Goal: Navigation & Orientation: Find specific page/section

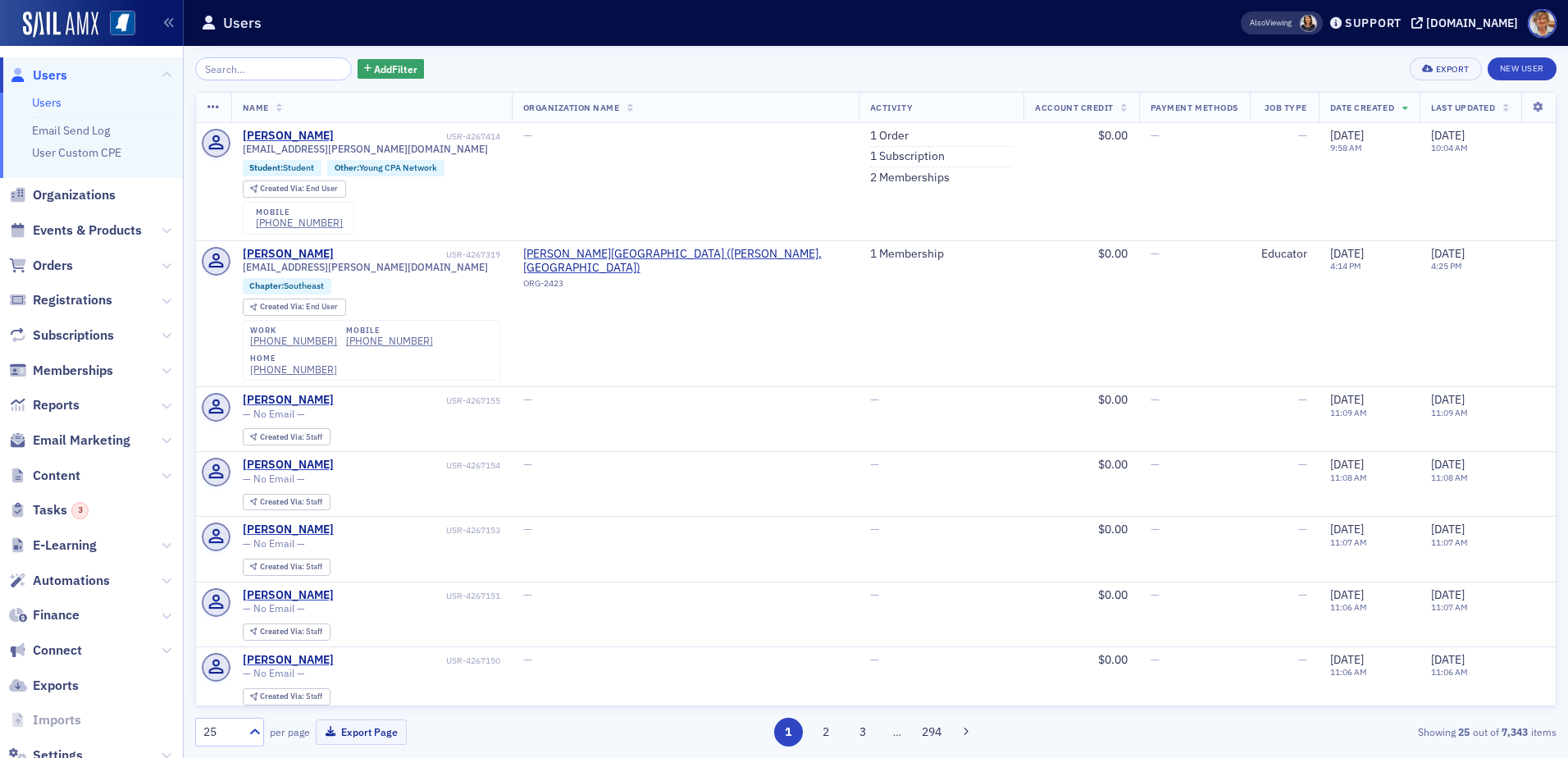
click at [84, 262] on span "Orders" at bounding box center [91, 265] width 183 height 35
click at [64, 262] on span "Orders" at bounding box center [53, 265] width 41 height 18
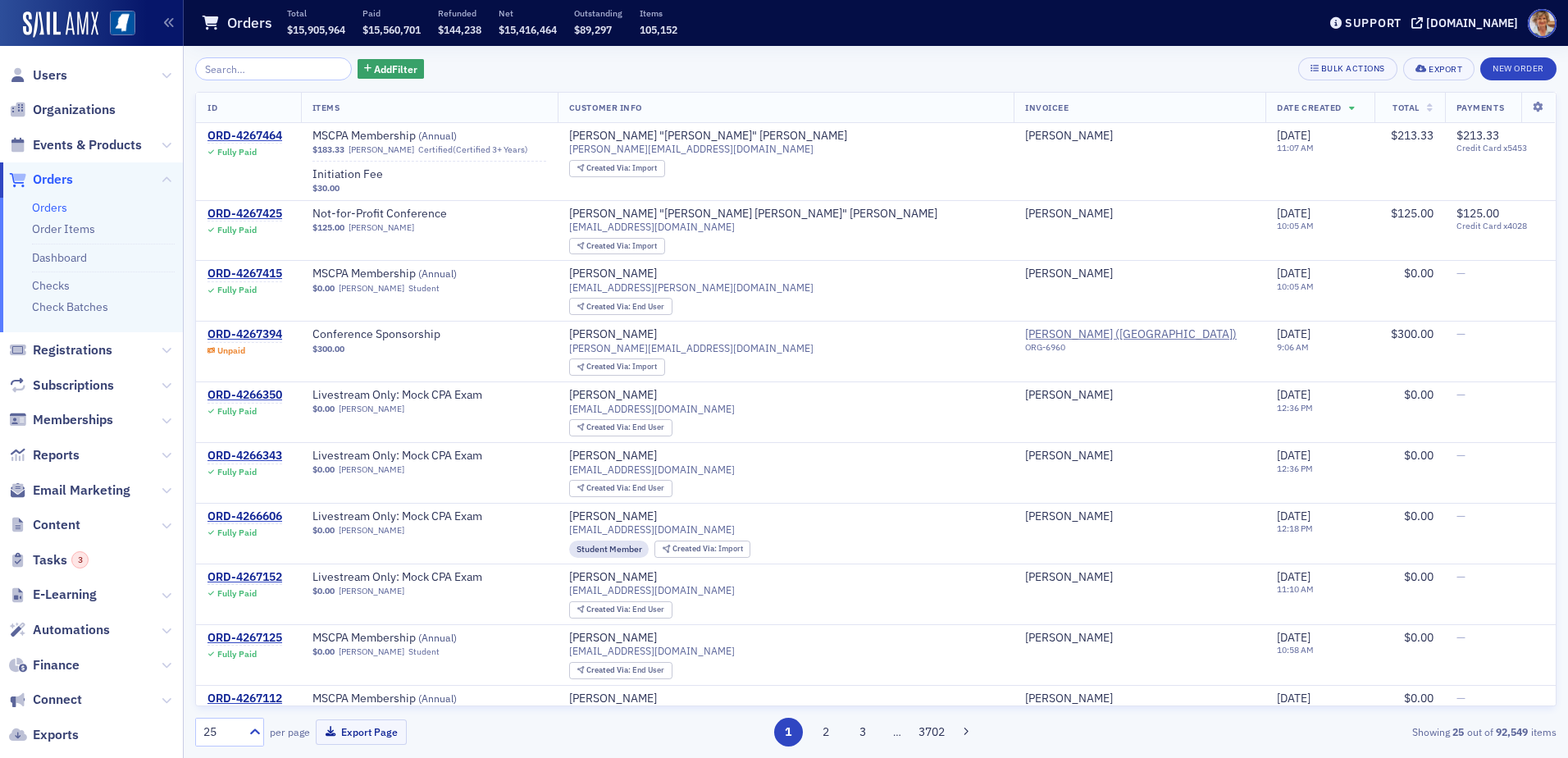
click at [67, 212] on link "Orders" at bounding box center [50, 207] width 35 height 14
click at [41, 661] on span "Finance" at bounding box center [56, 664] width 46 height 18
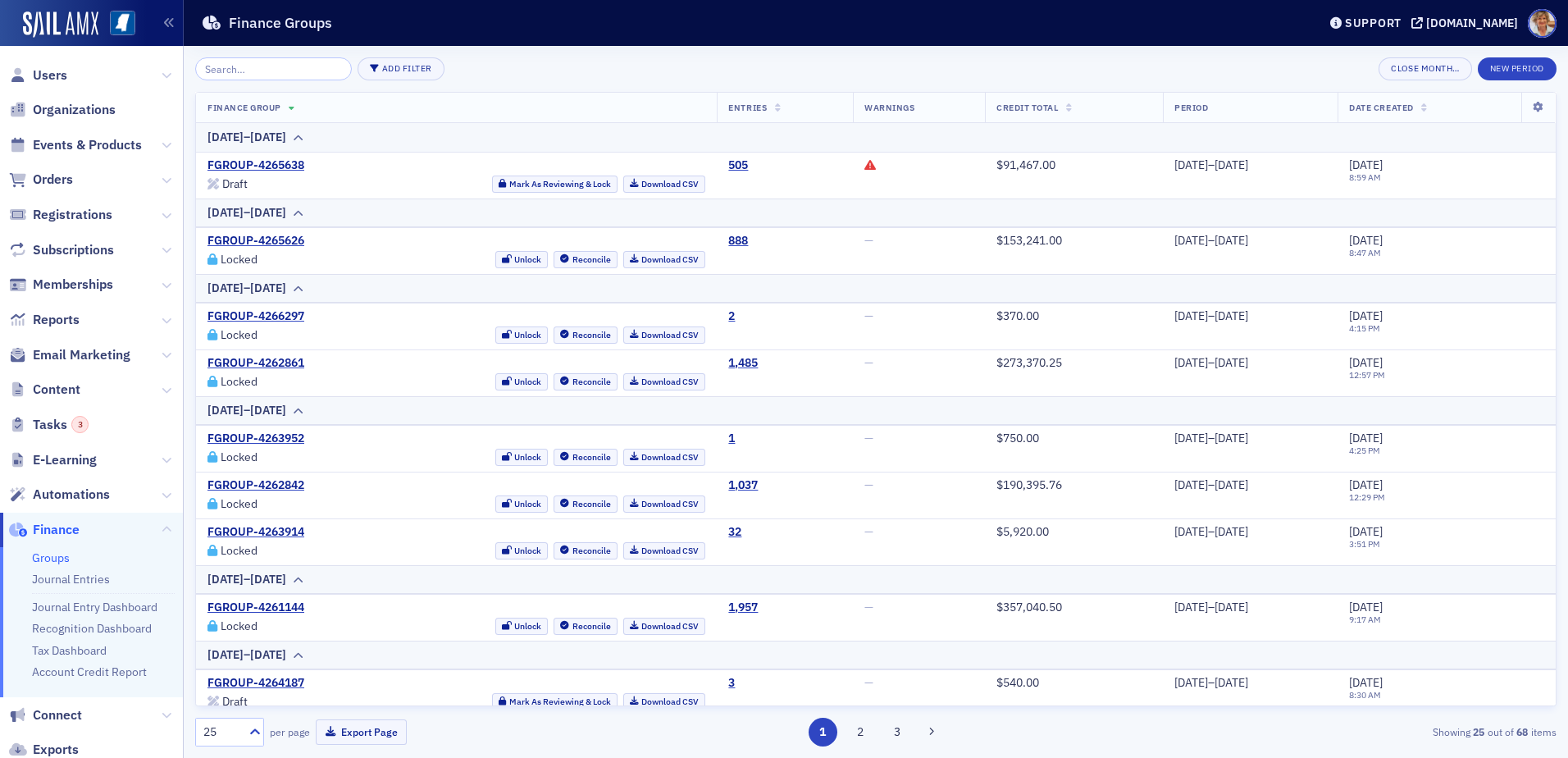
click at [54, 557] on link "Groups" at bounding box center [51, 557] width 38 height 14
click at [47, 577] on link "Journal Entries" at bounding box center [71, 578] width 78 height 14
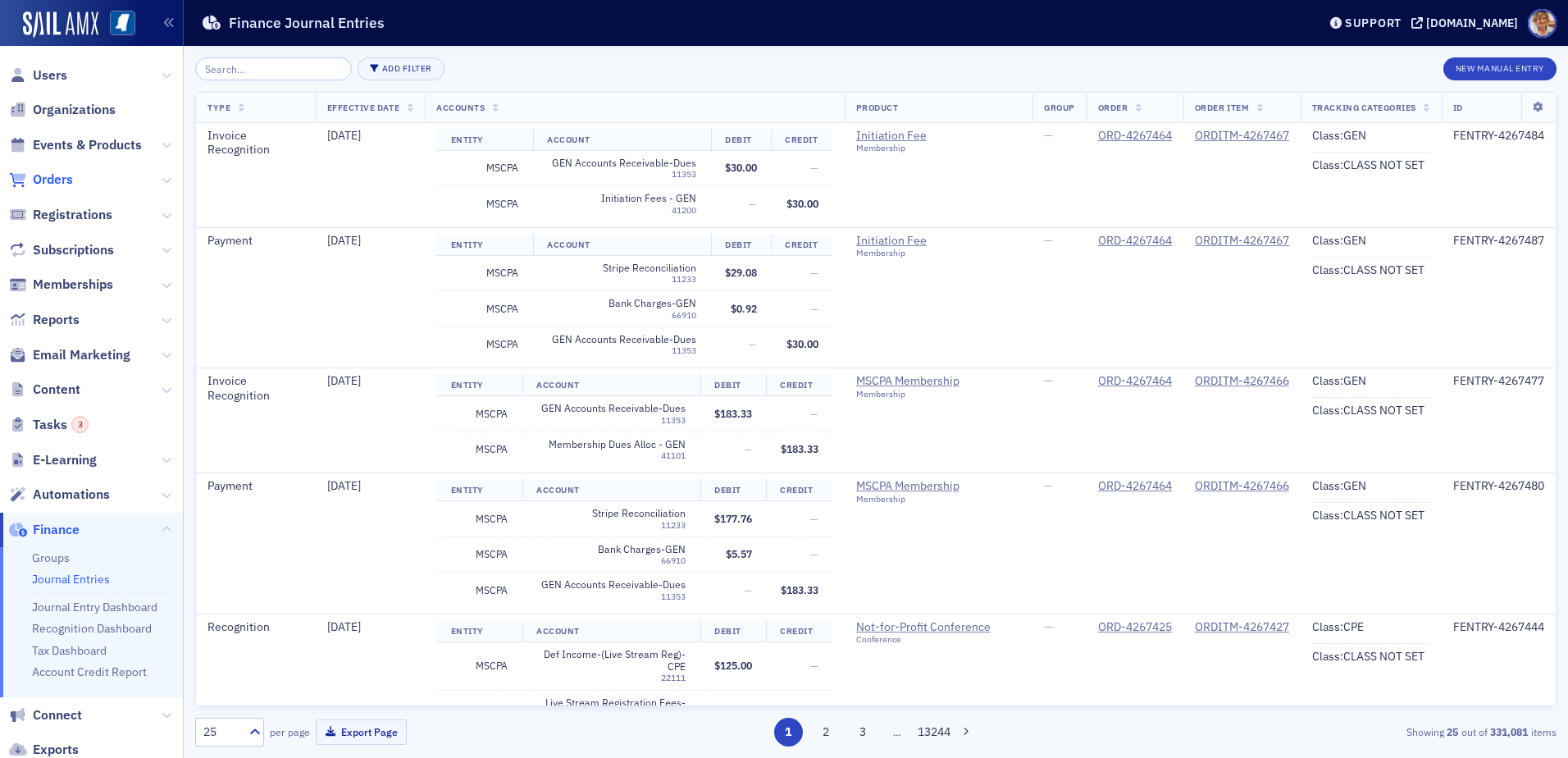
click at [43, 181] on span "Orders" at bounding box center [53, 179] width 41 height 18
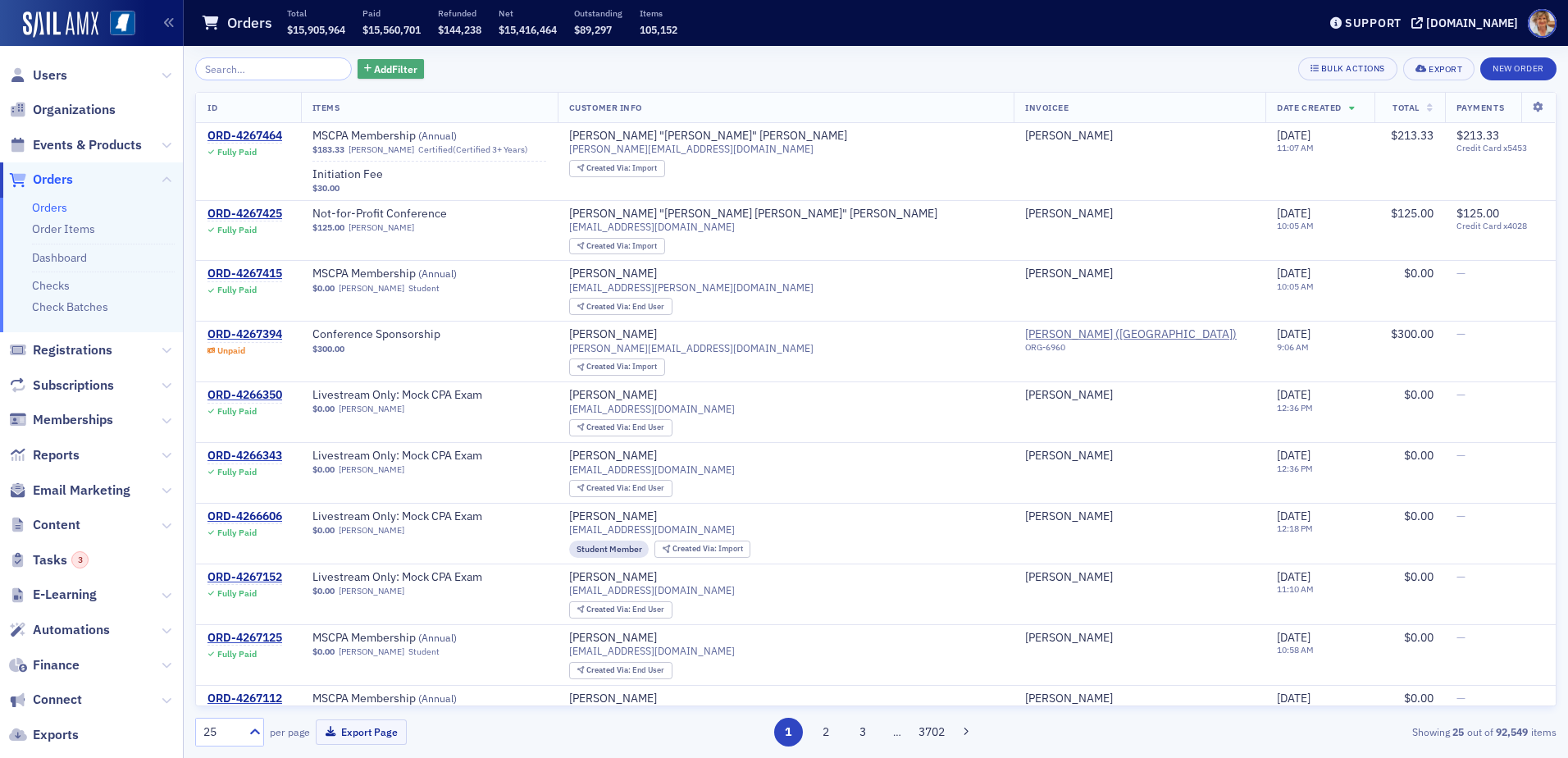
click at [374, 72] on span "Add Filter" at bounding box center [395, 68] width 43 height 14
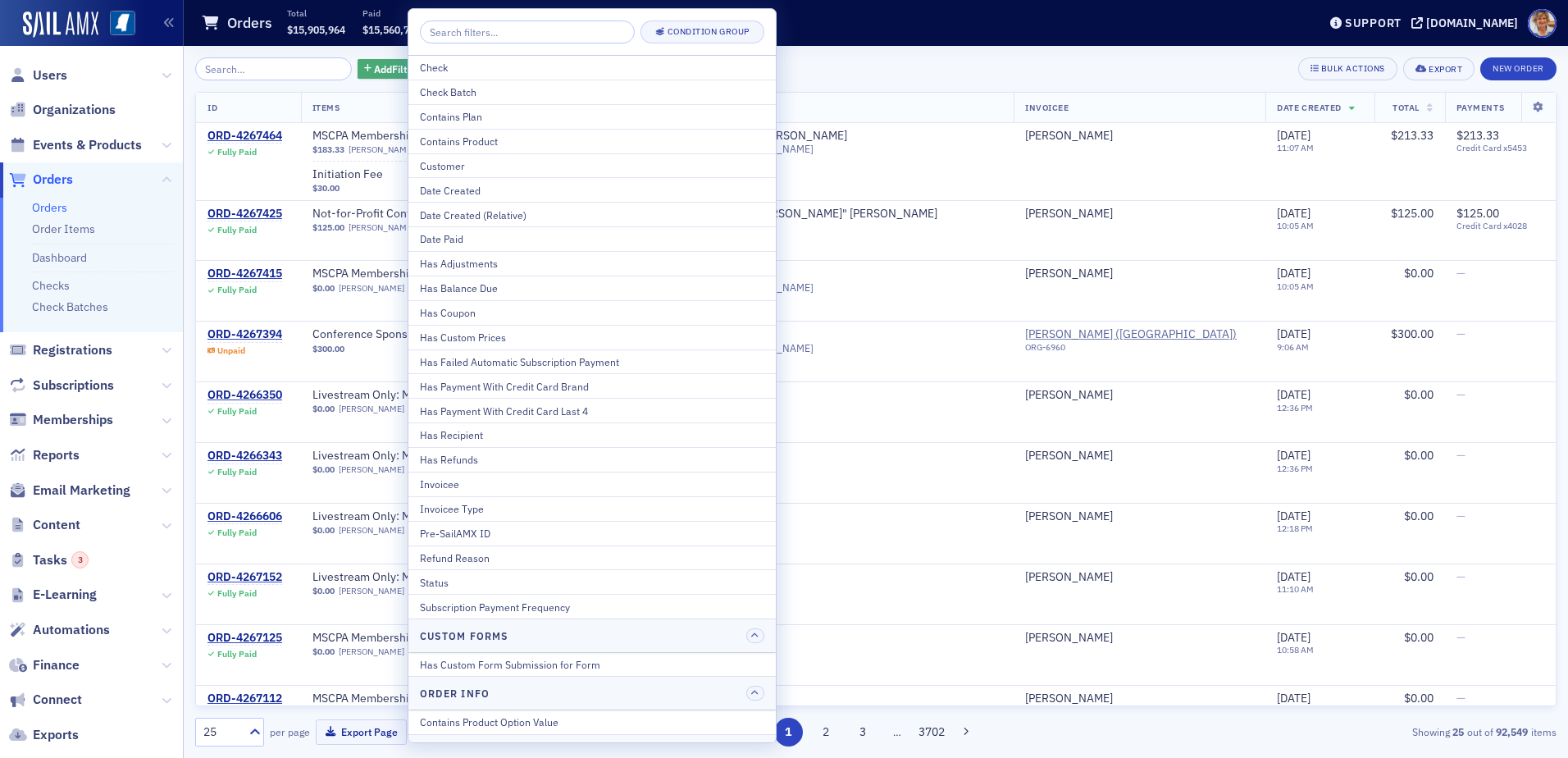
click at [374, 72] on span "Add Filter" at bounding box center [395, 68] width 43 height 14
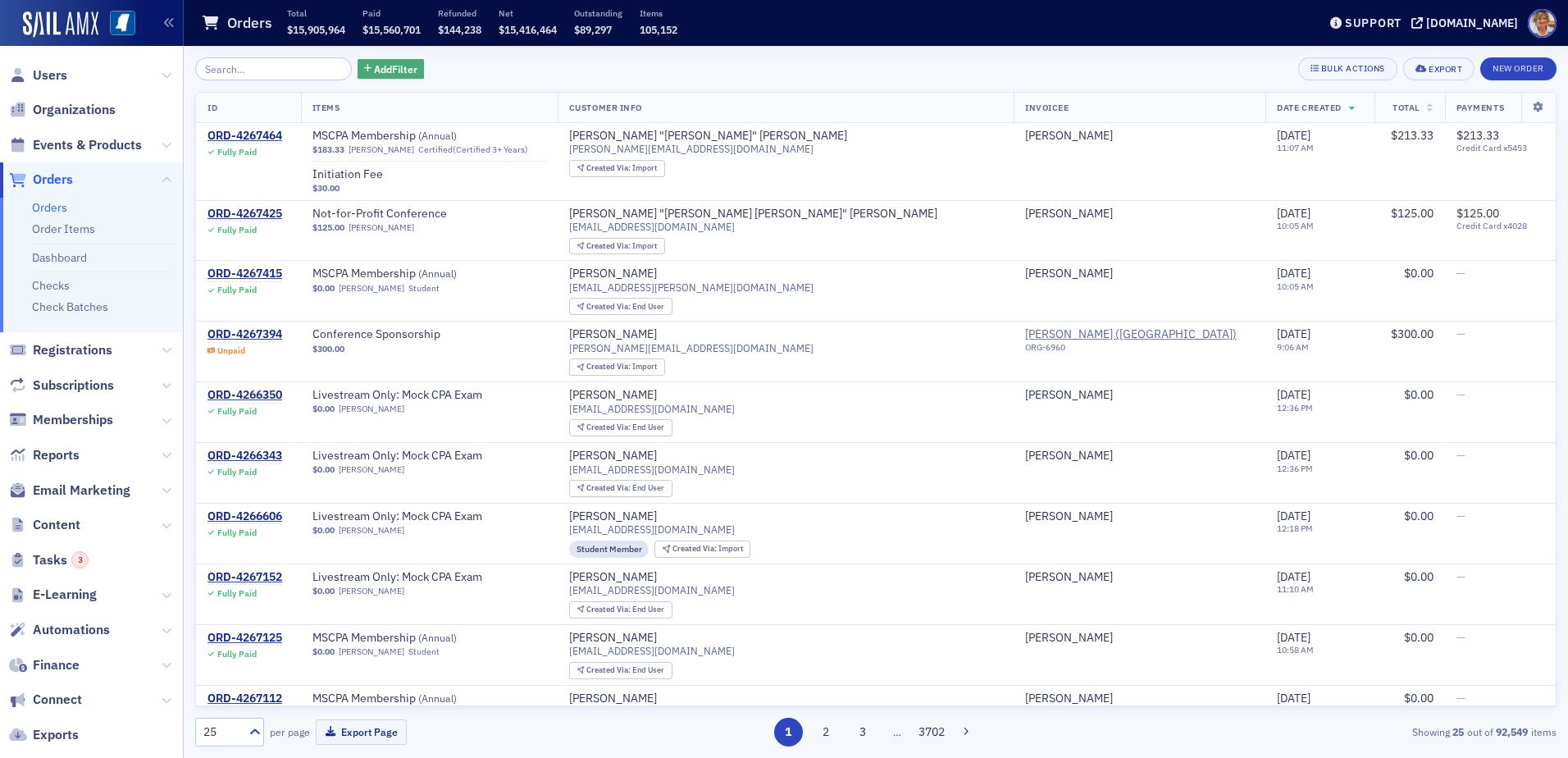
click at [374, 72] on span "Add Filter" at bounding box center [395, 68] width 43 height 14
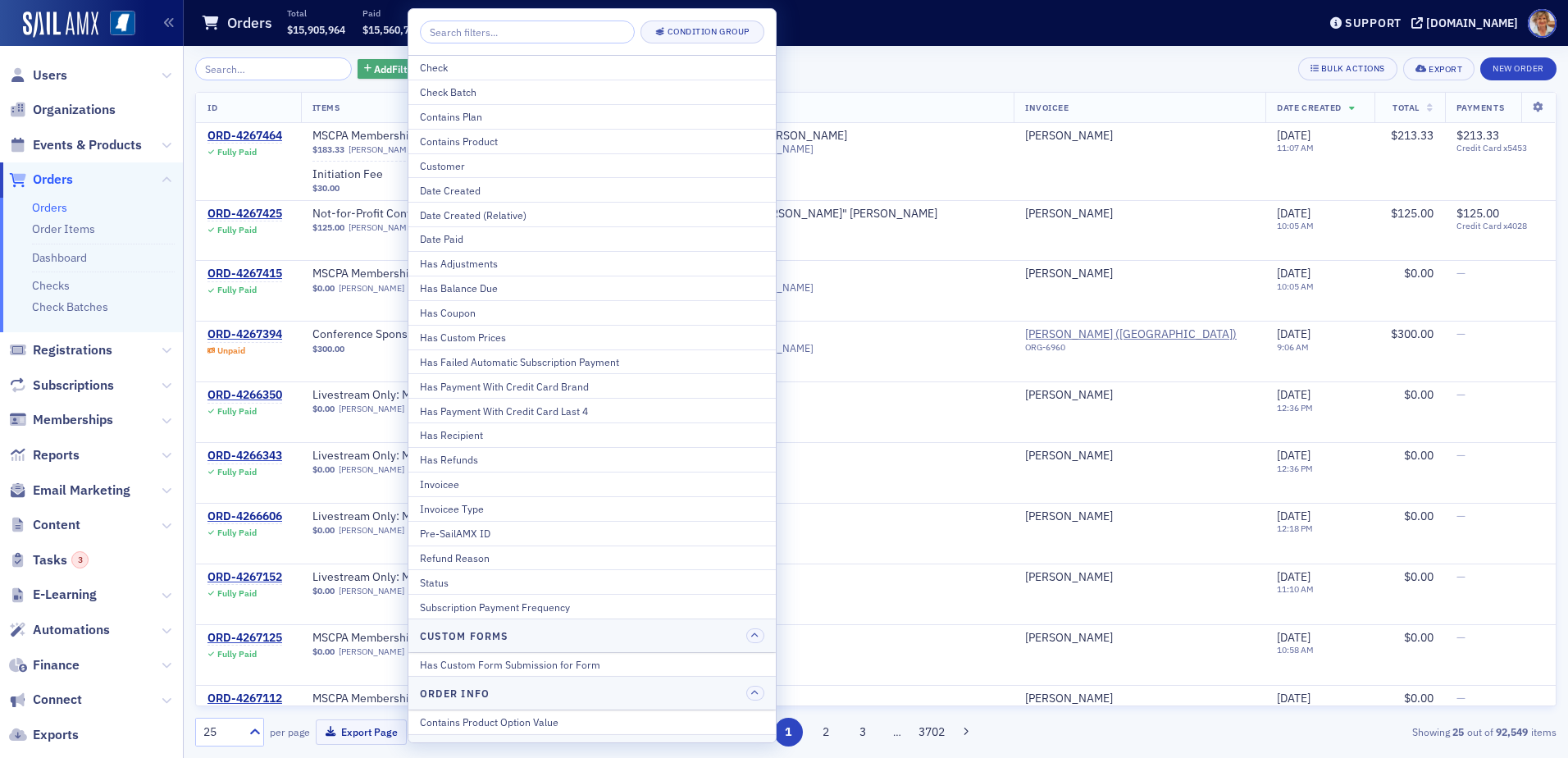
click at [374, 72] on span "Add Filter" at bounding box center [395, 68] width 43 height 14
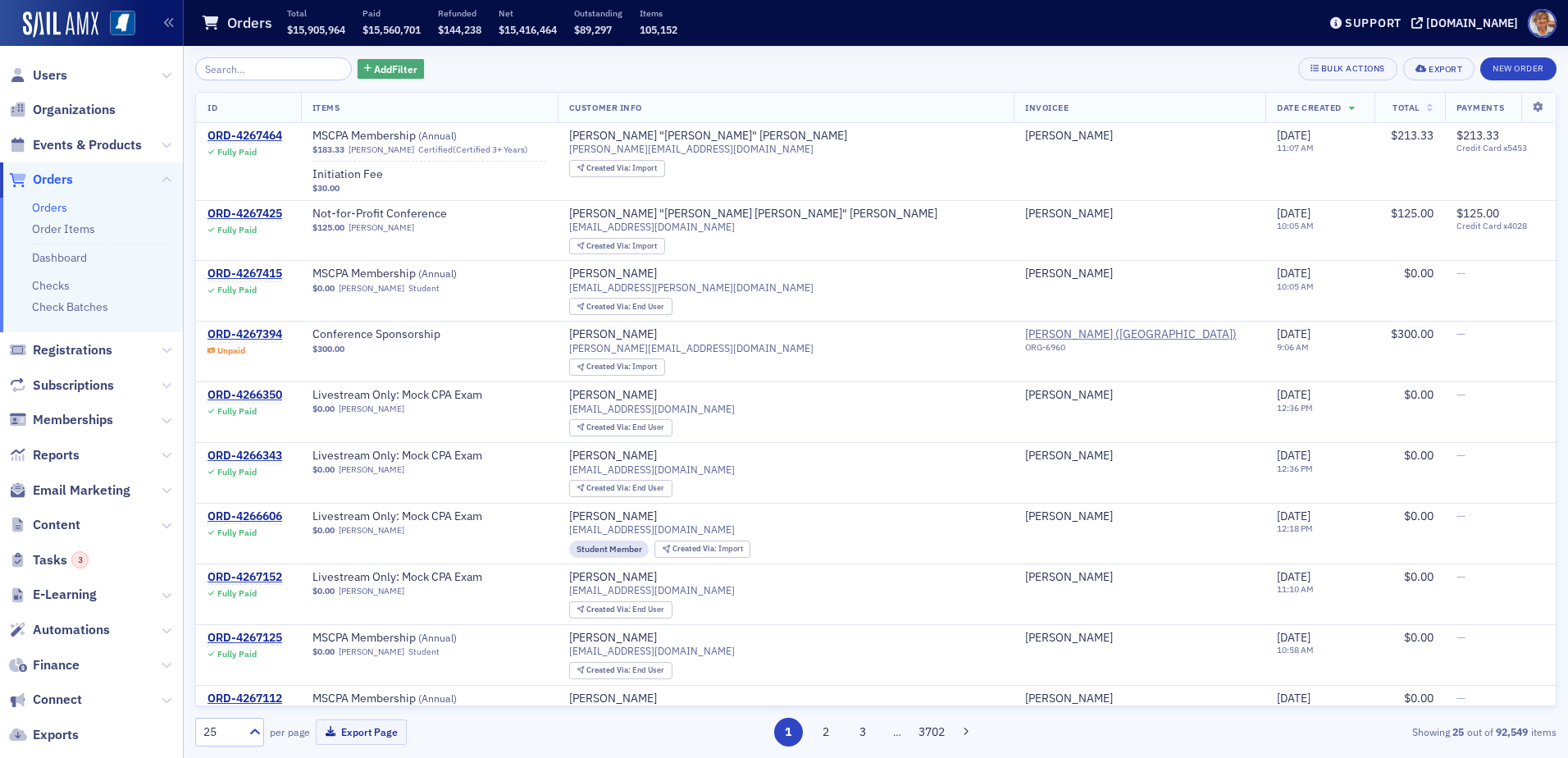
click at [374, 72] on span "Add Filter" at bounding box center [395, 68] width 43 height 14
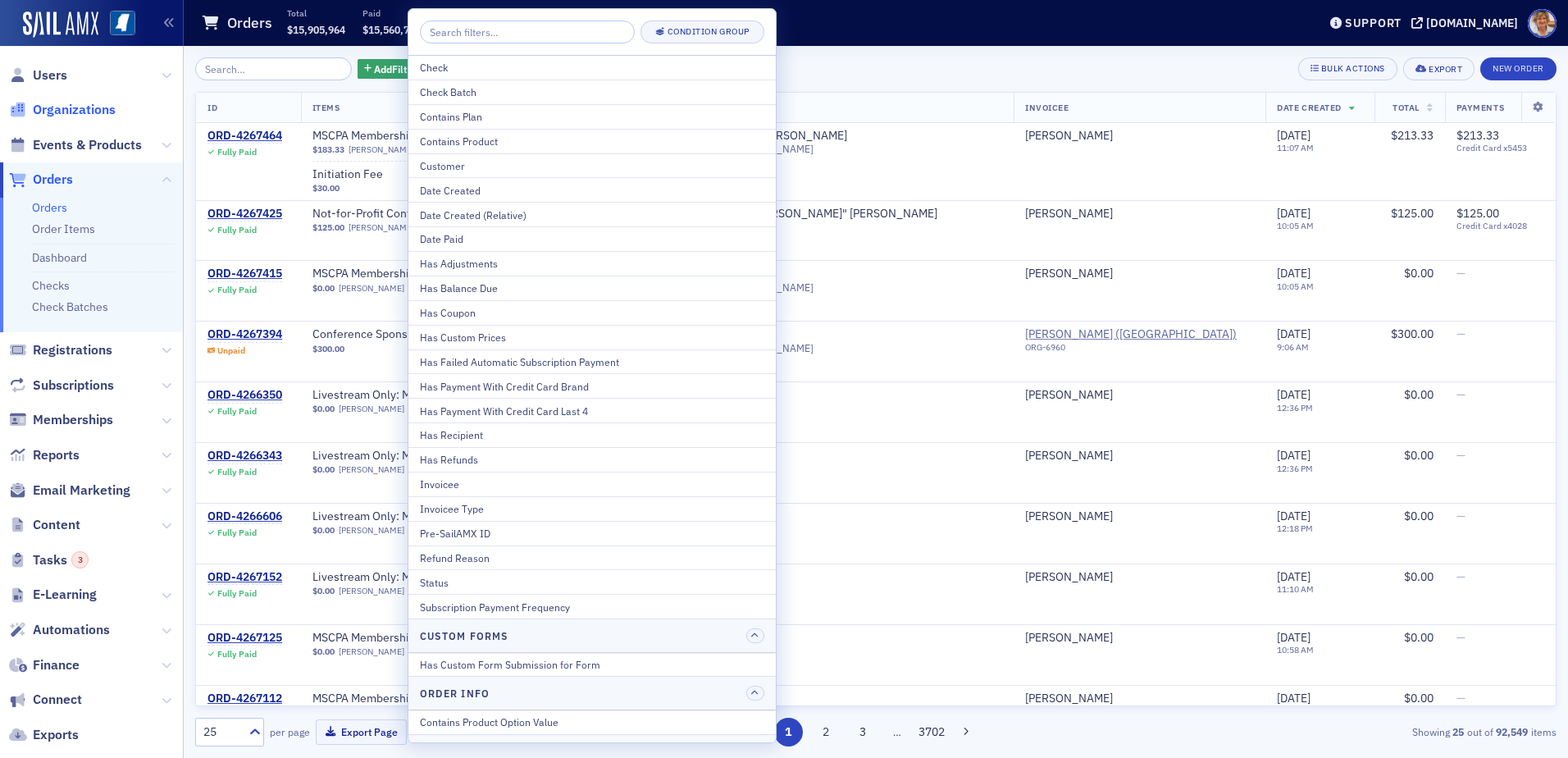
click at [62, 108] on span "Organizations" at bounding box center [74, 109] width 83 height 18
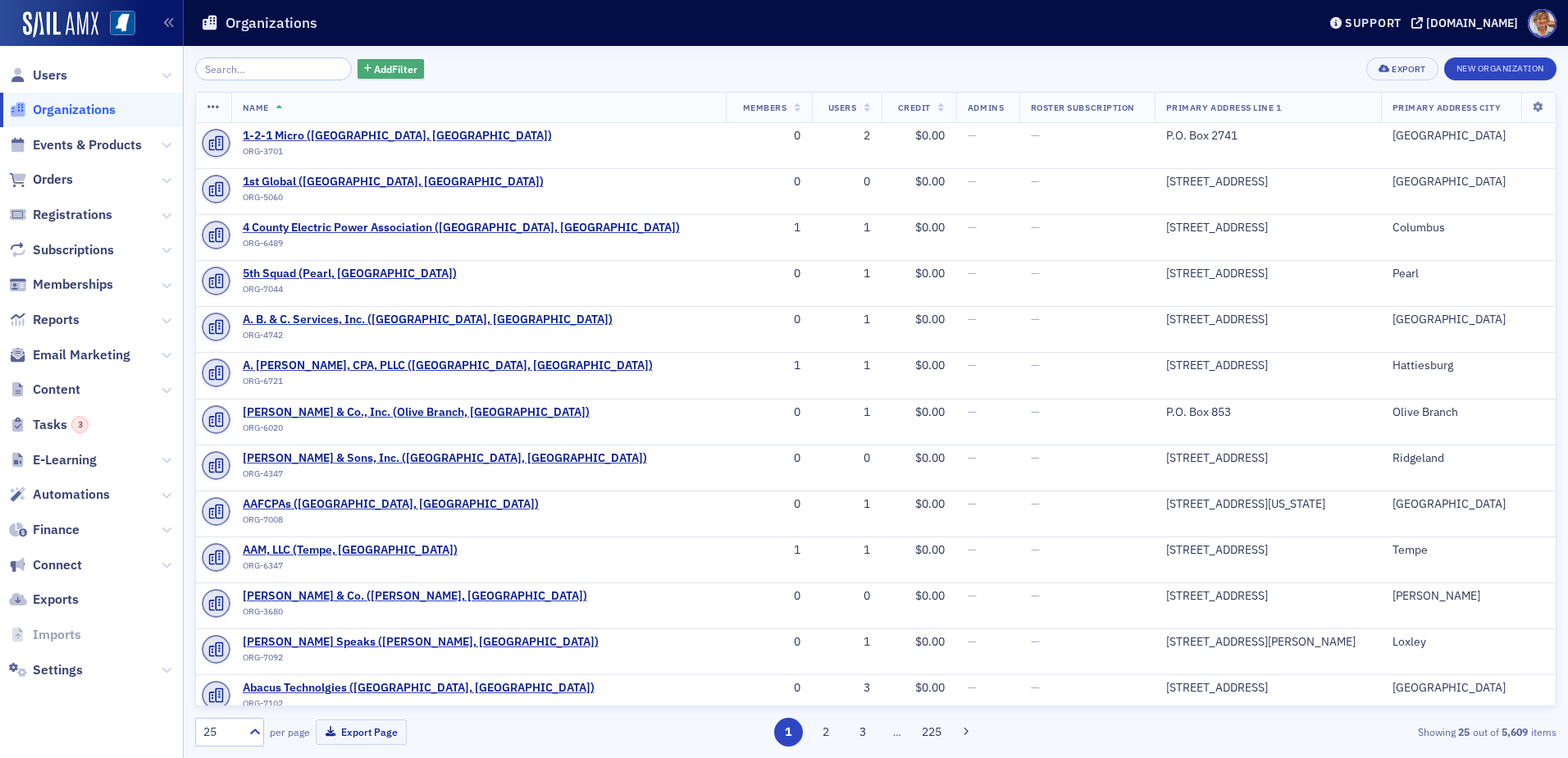
click at [388, 65] on span "Add Filter" at bounding box center [395, 68] width 43 height 14
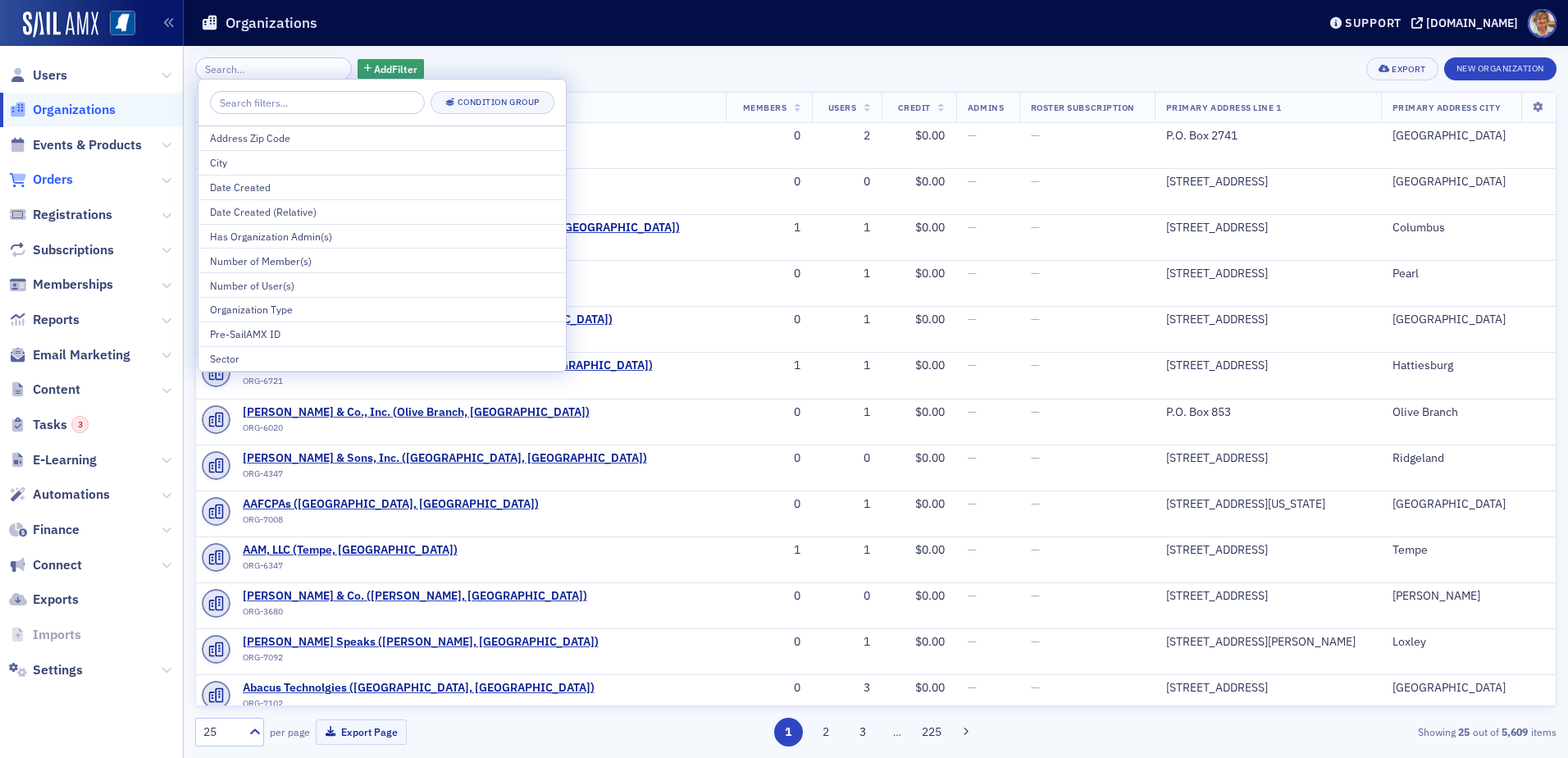
click at [53, 181] on span "Orders" at bounding box center [53, 179] width 41 height 18
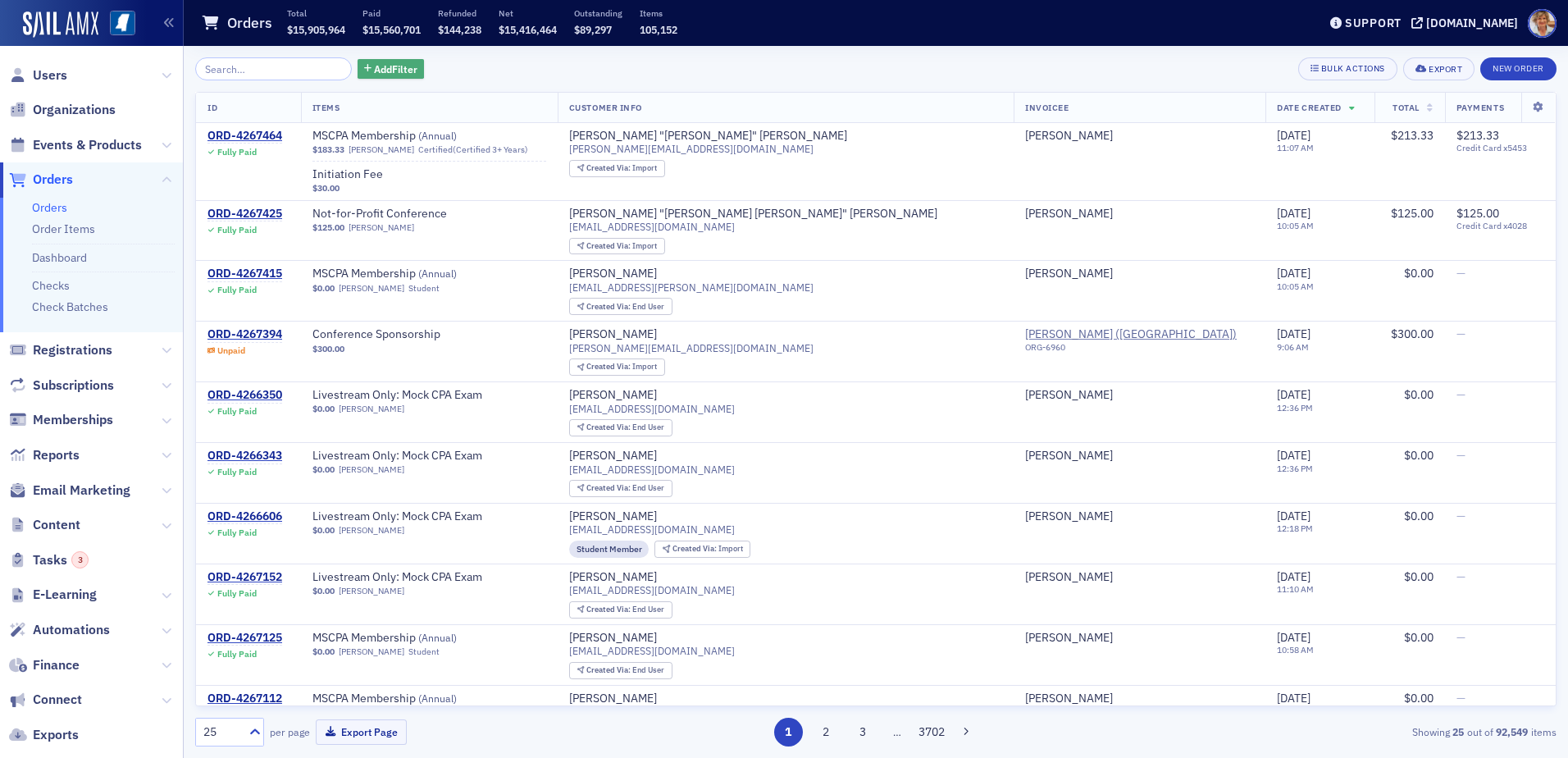
click at [374, 72] on span "Add Filter" at bounding box center [395, 68] width 43 height 14
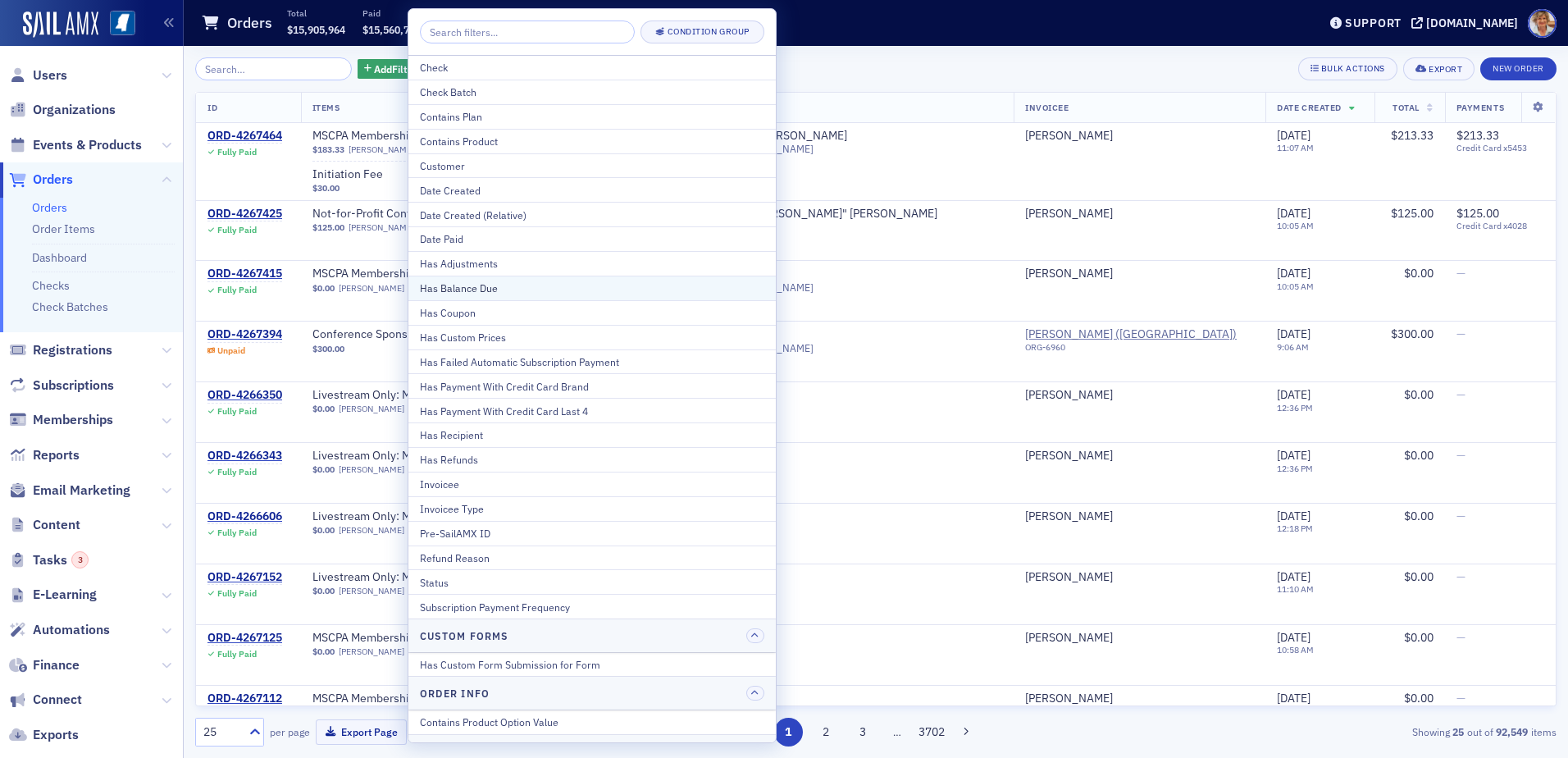
click at [501, 290] on div "Has Balance Due" at bounding box center [592, 287] width 345 height 14
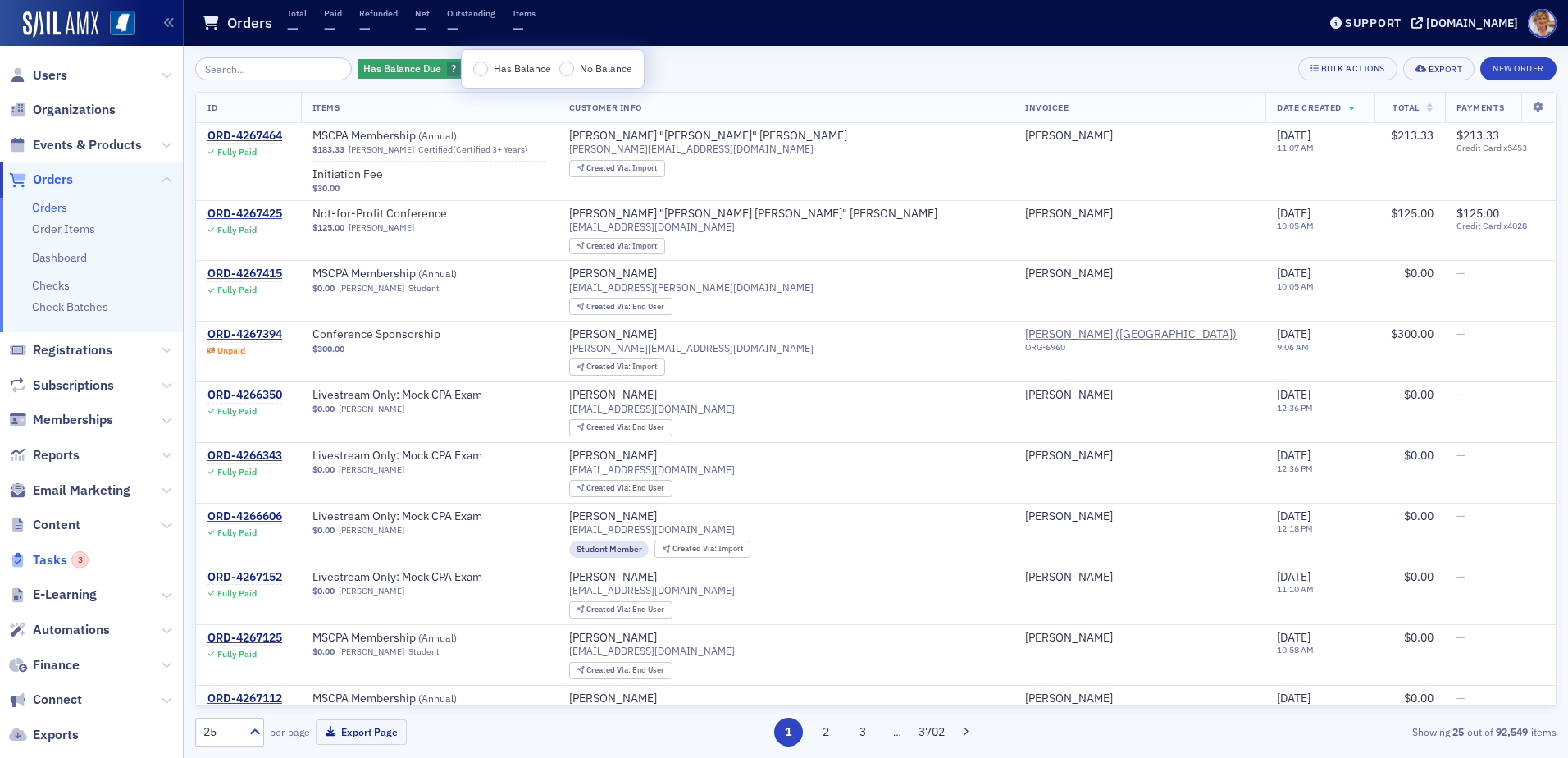
click at [60, 560] on span "Tasks 3" at bounding box center [61, 560] width 56 height 18
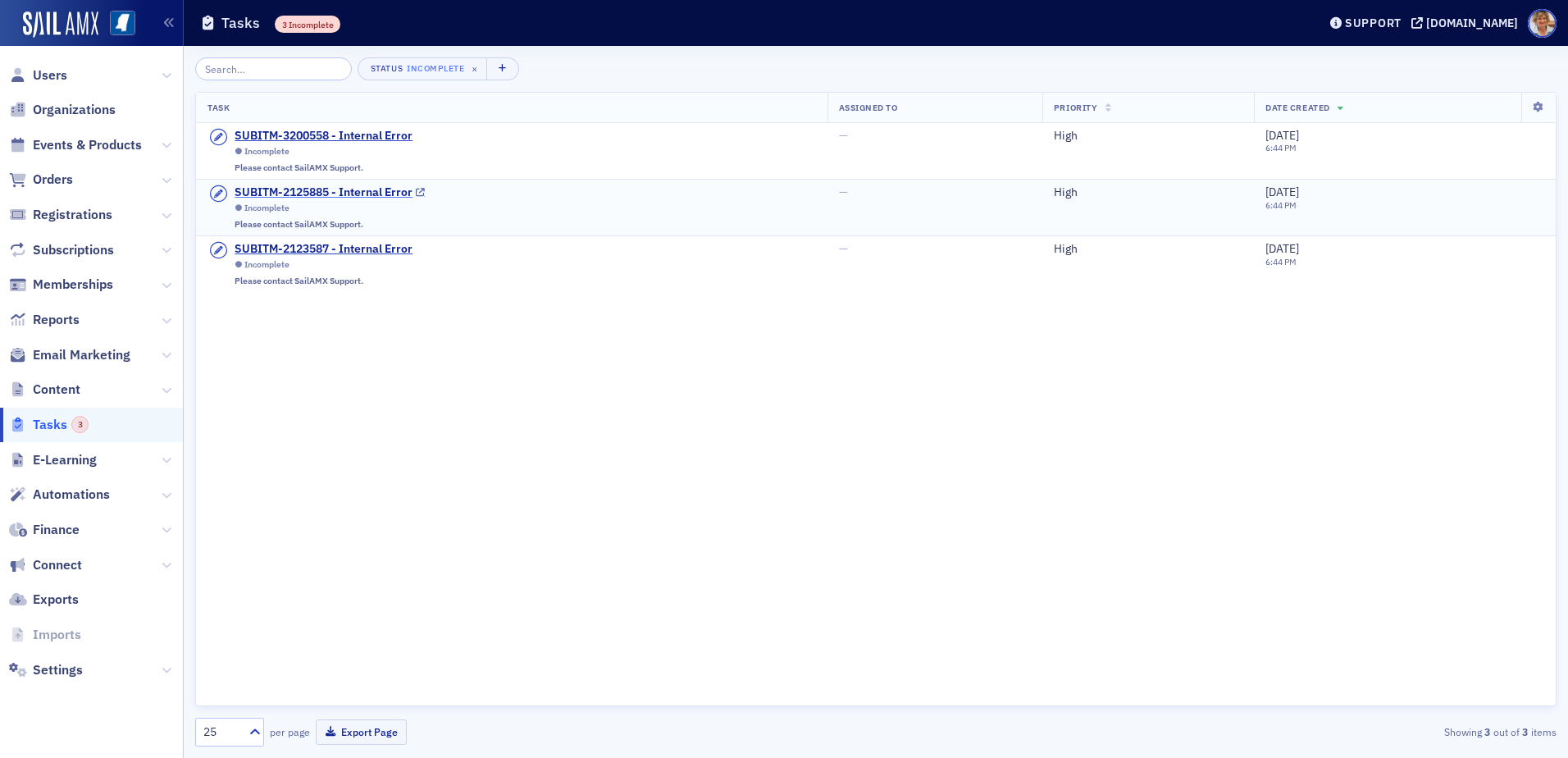
click at [315, 194] on div "SUBITM-2125885 - Internal Error" at bounding box center [323, 192] width 178 height 14
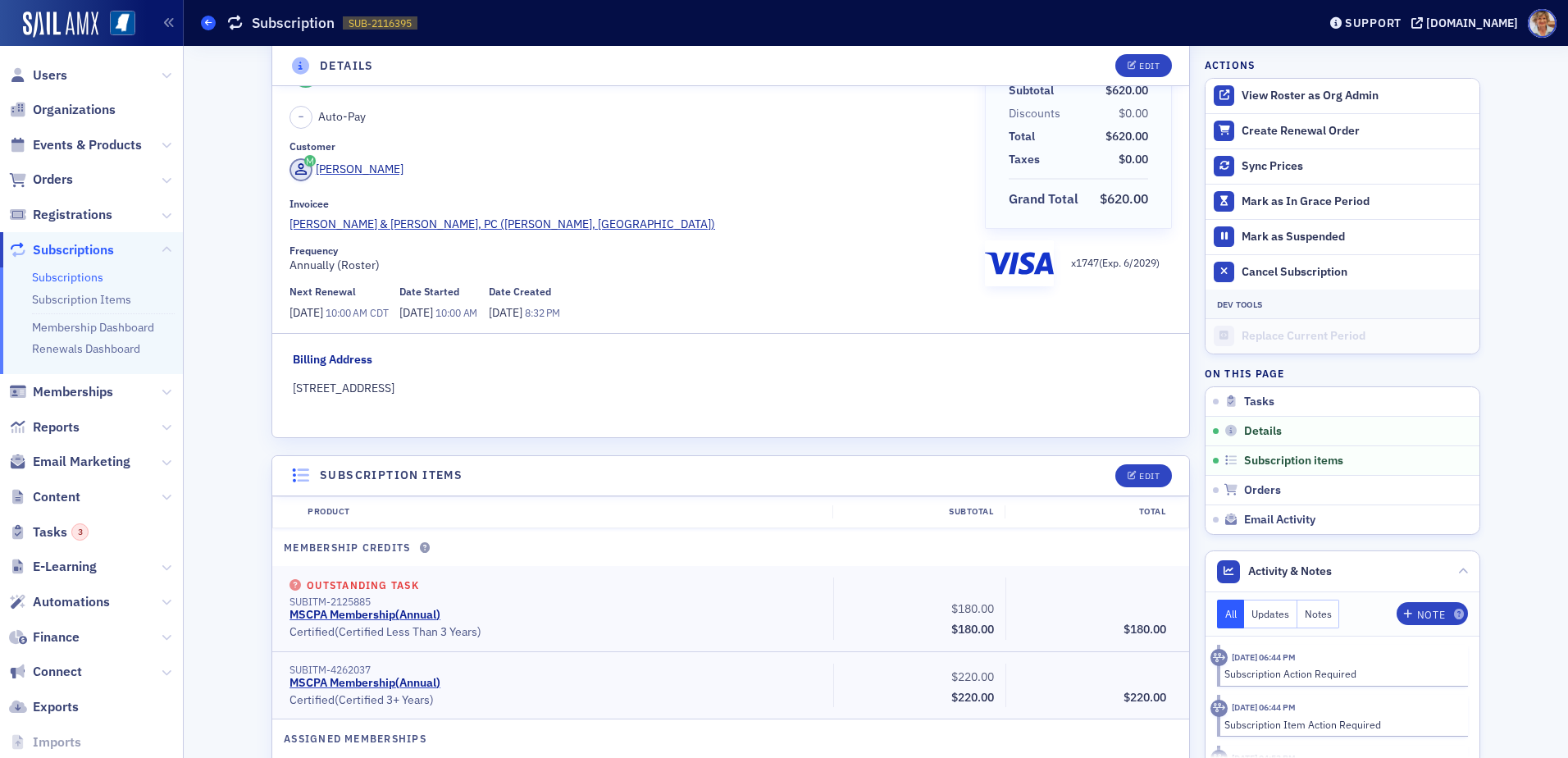
click at [213, 24] on span at bounding box center [208, 22] width 14 height 14
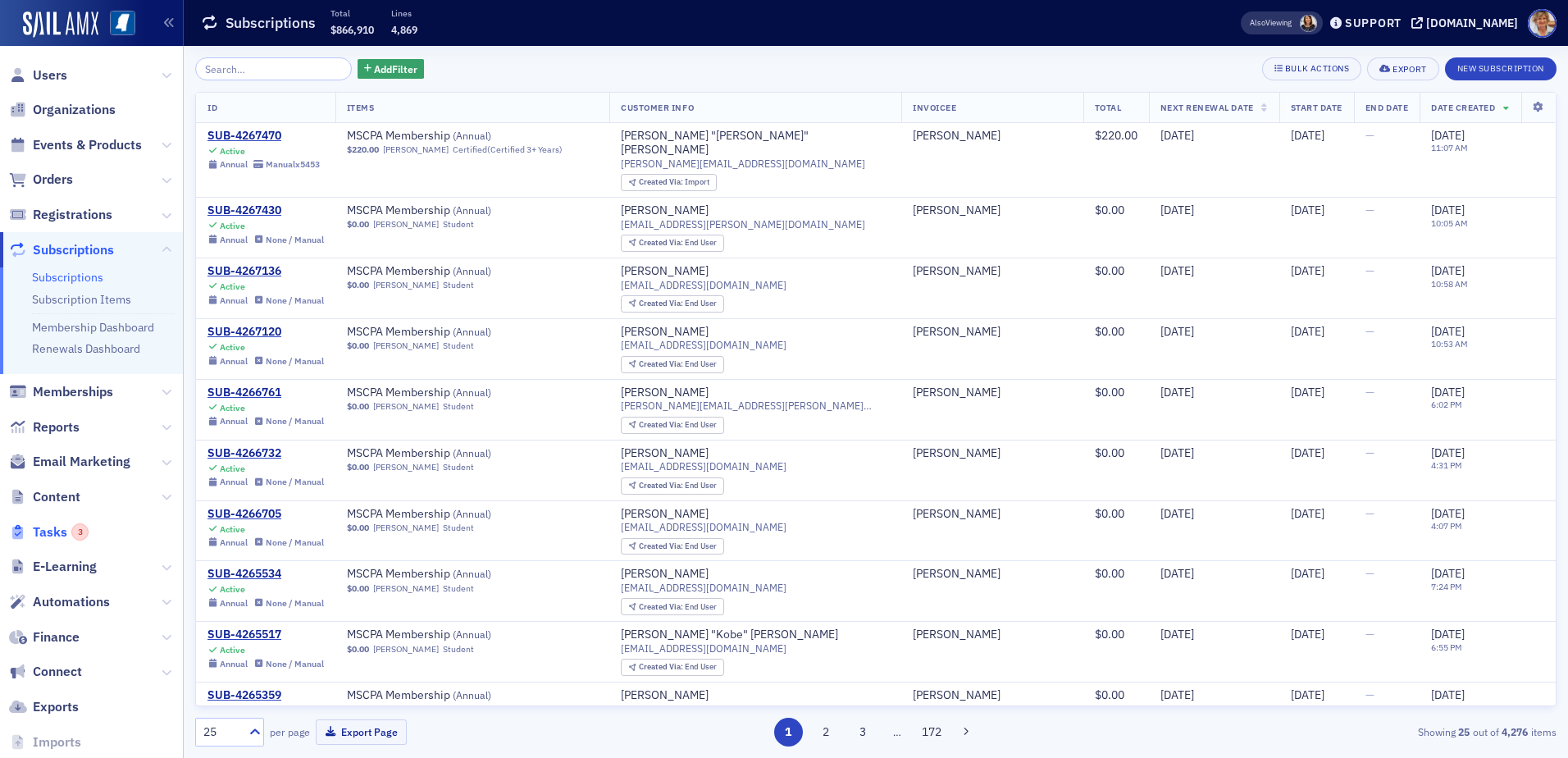
click at [45, 533] on span "Tasks 3" at bounding box center [61, 532] width 56 height 18
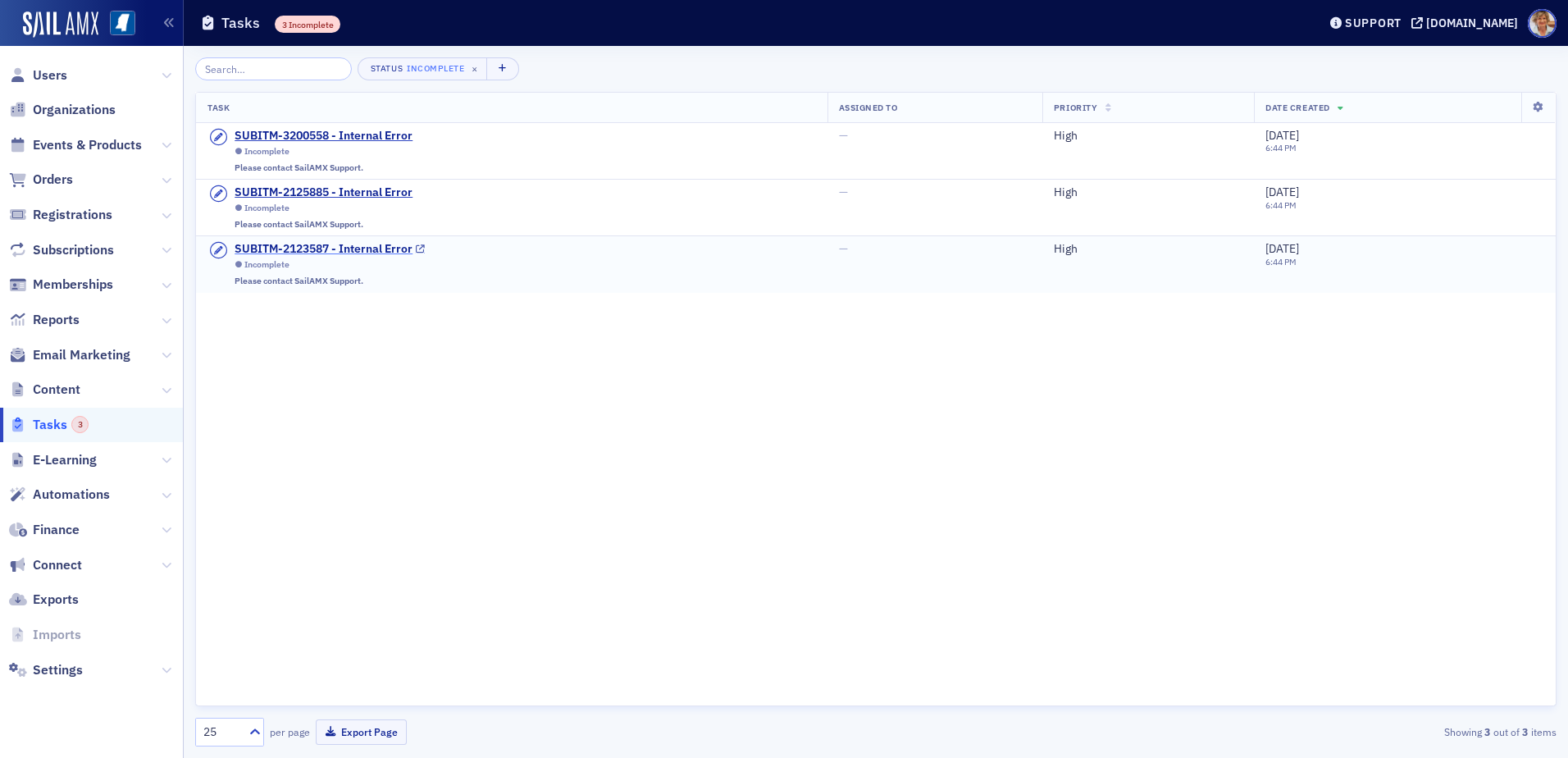
click at [286, 242] on div "SUBITM-2123587 - Internal Error" at bounding box center [323, 249] width 178 height 14
click at [263, 136] on div "SUBITM-3200558 - Internal Error" at bounding box center [323, 136] width 178 height 14
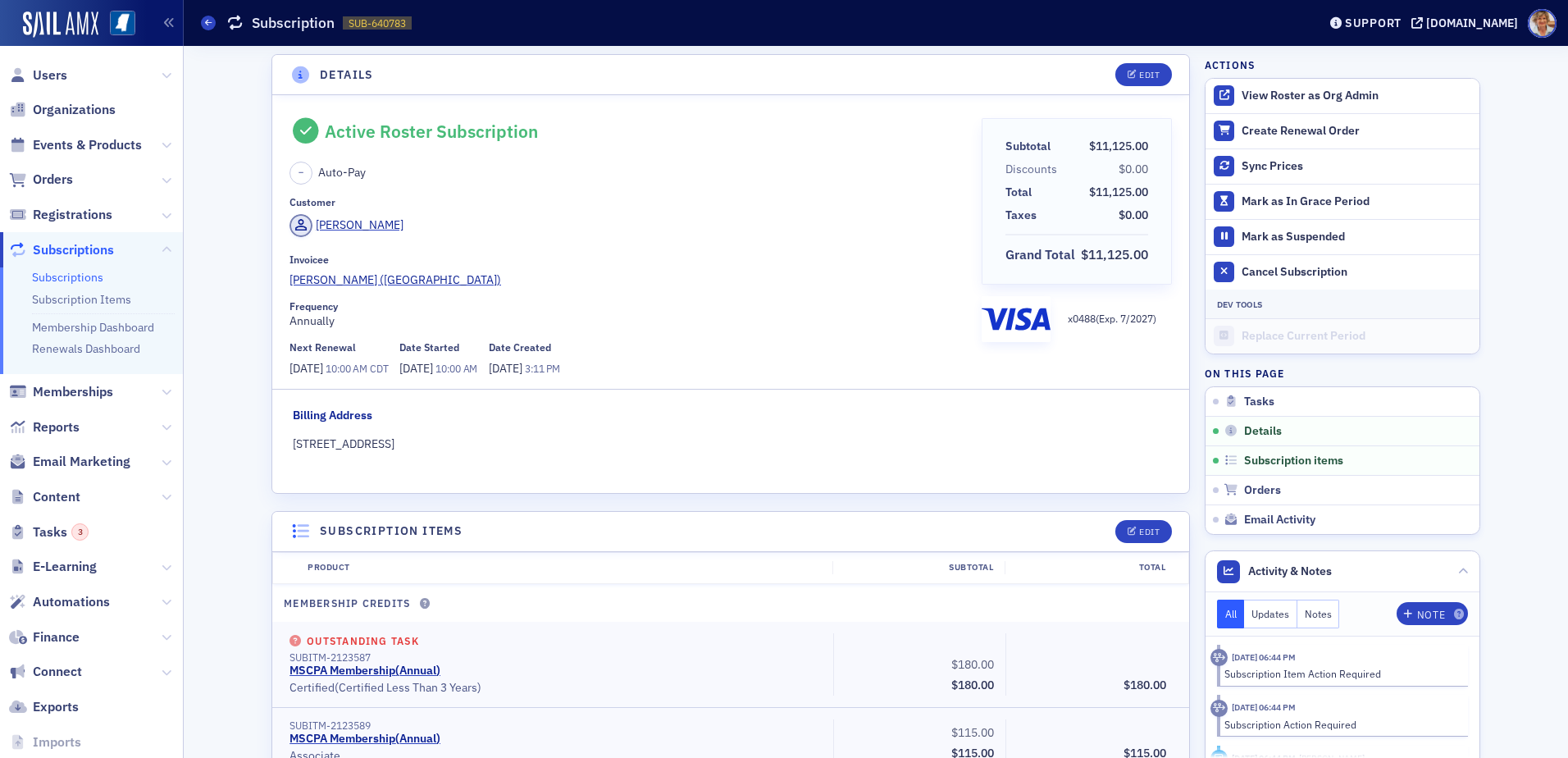
scroll to position [328, 0]
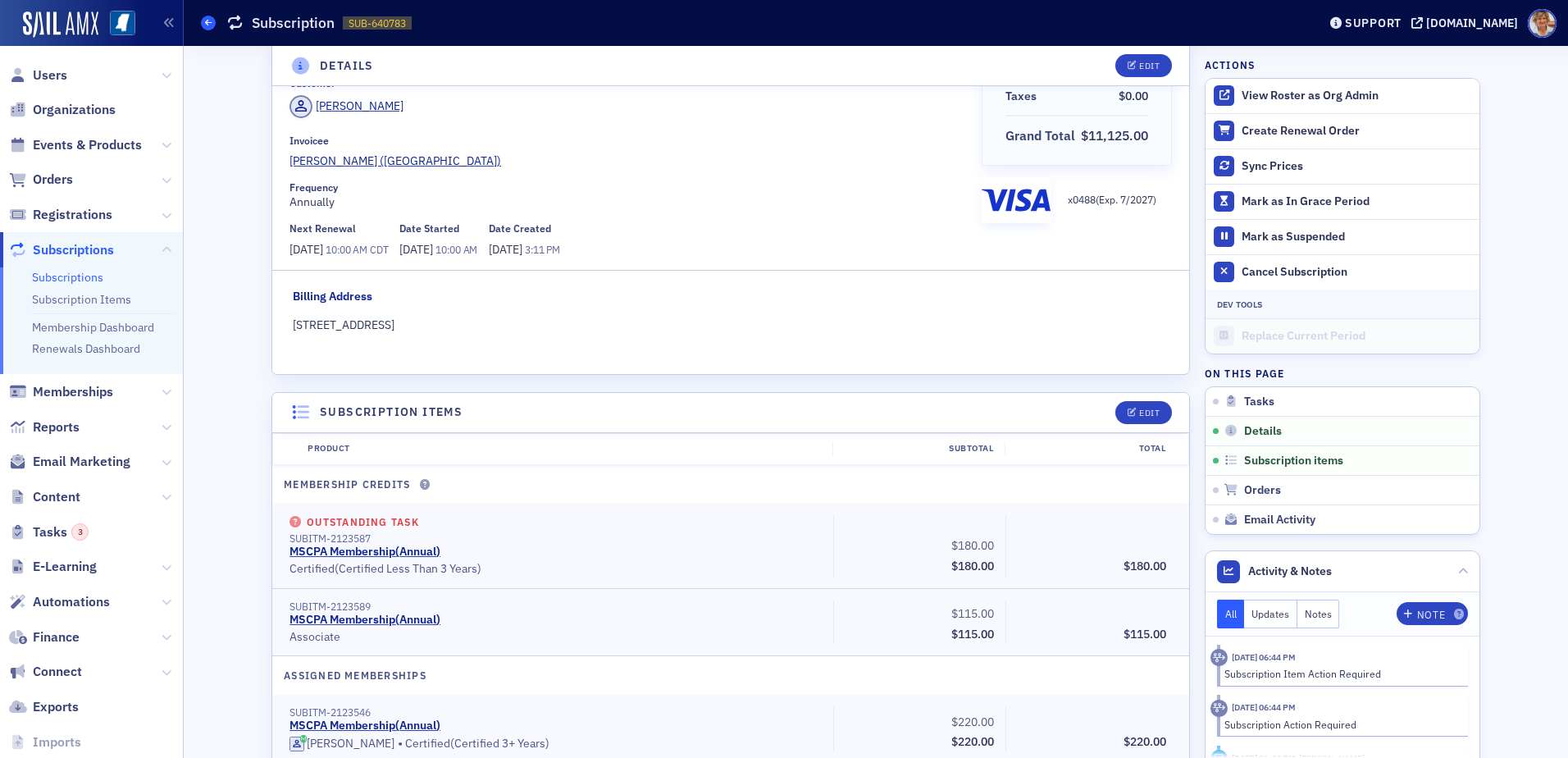
click at [207, 23] on icon at bounding box center [209, 22] width 7 height 8
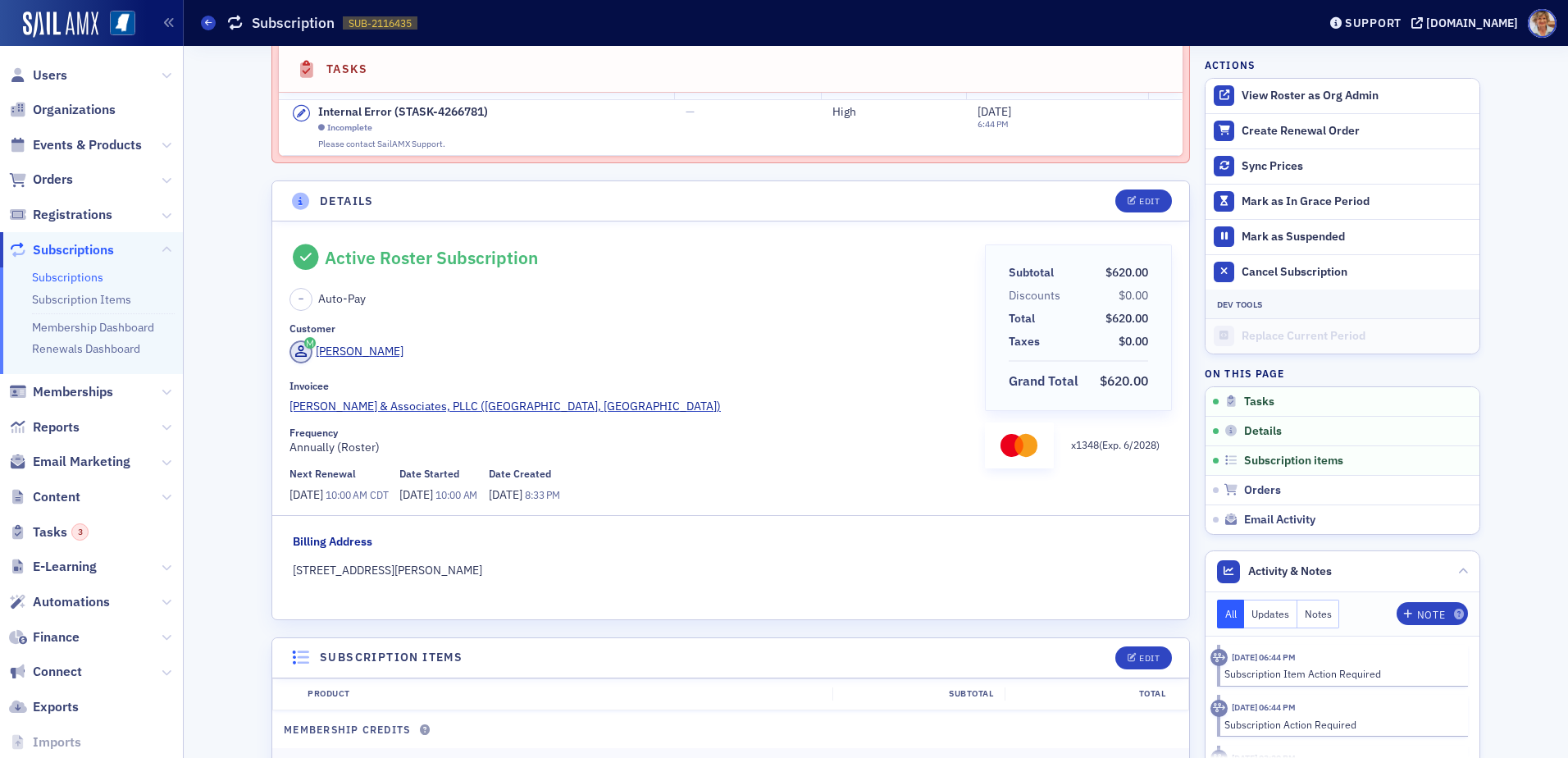
scroll to position [328, 0]
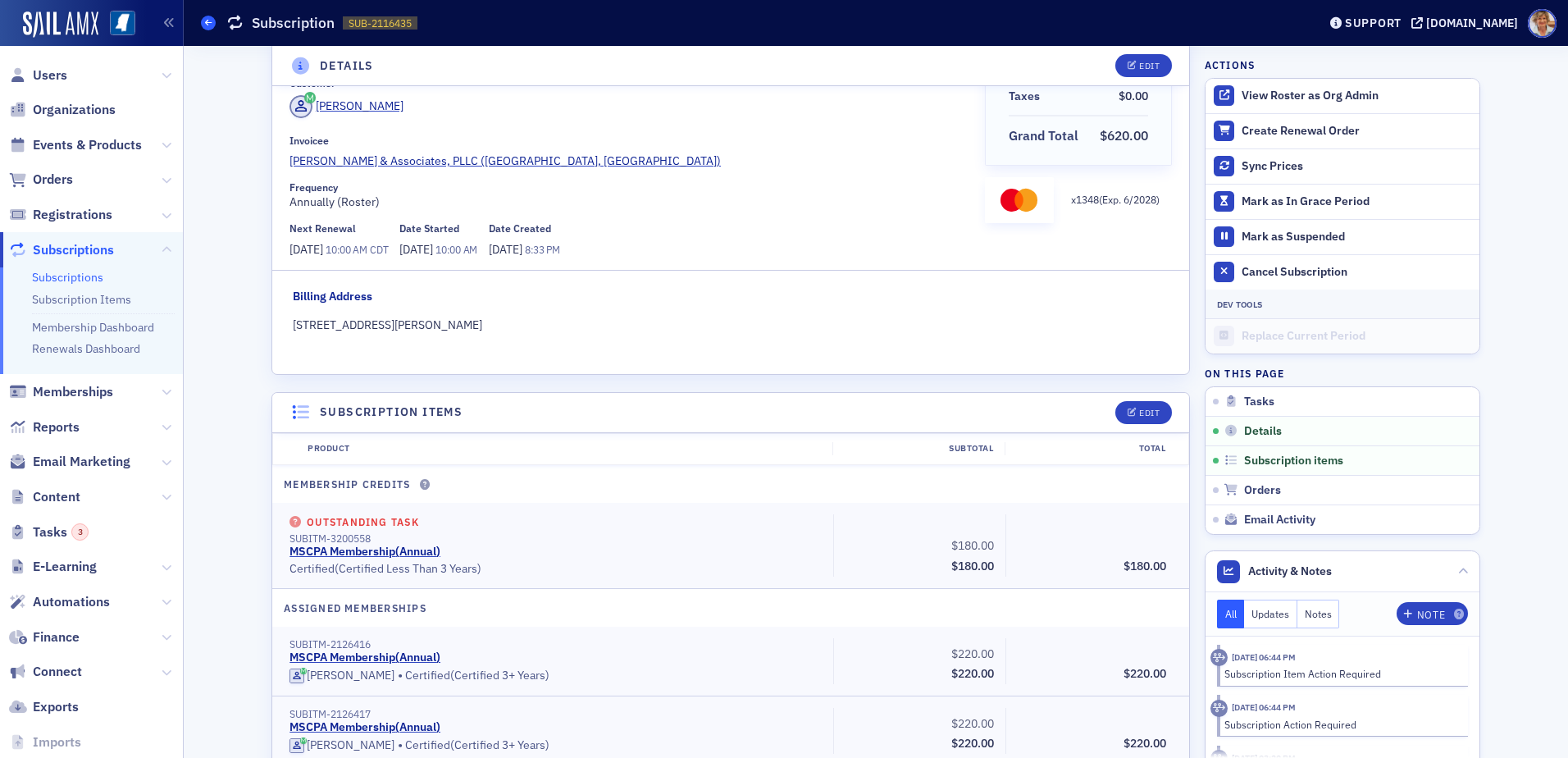
click at [207, 23] on icon at bounding box center [209, 22] width 7 height 8
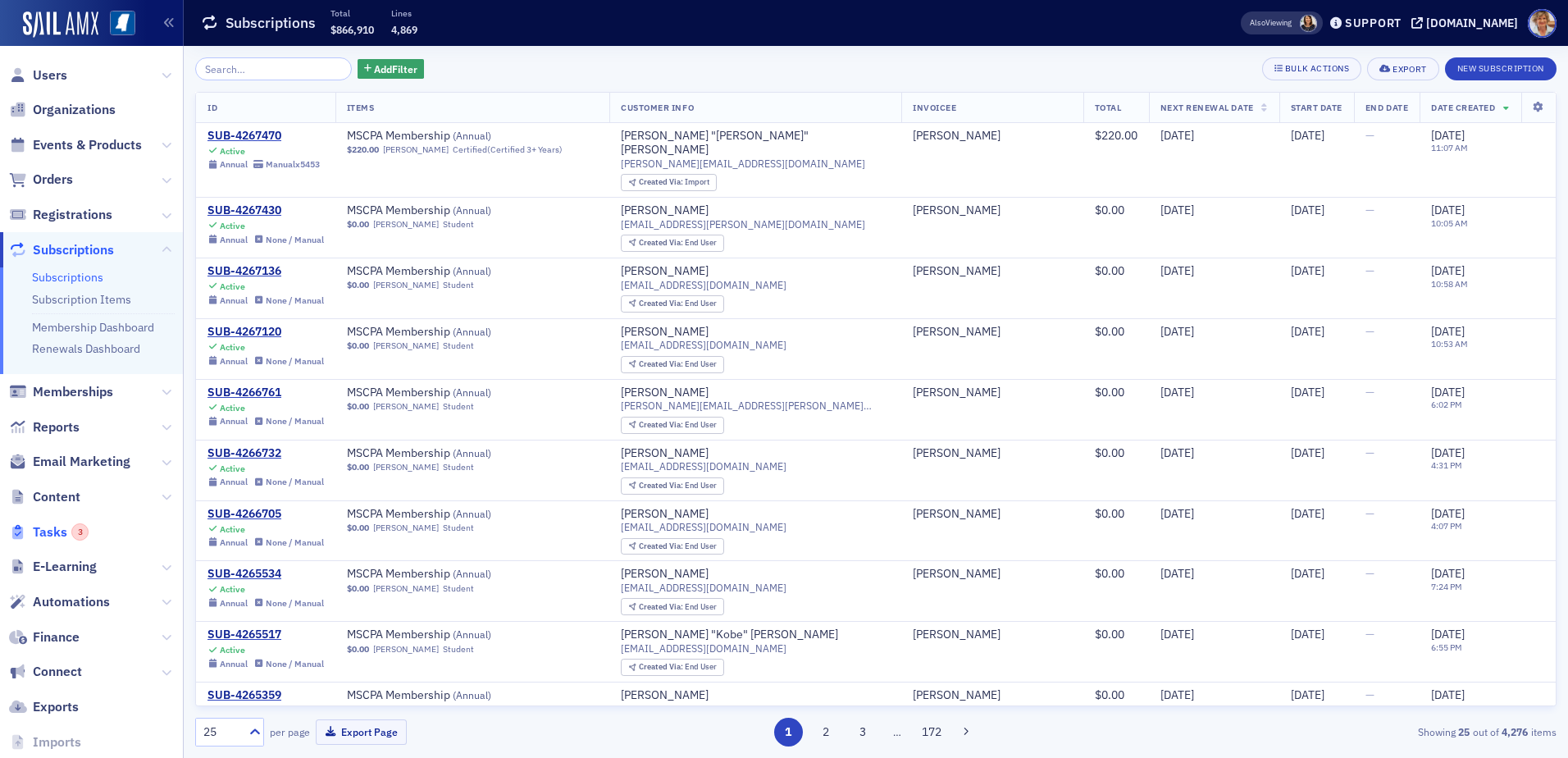
click at [40, 530] on span "Tasks 3" at bounding box center [61, 532] width 56 height 18
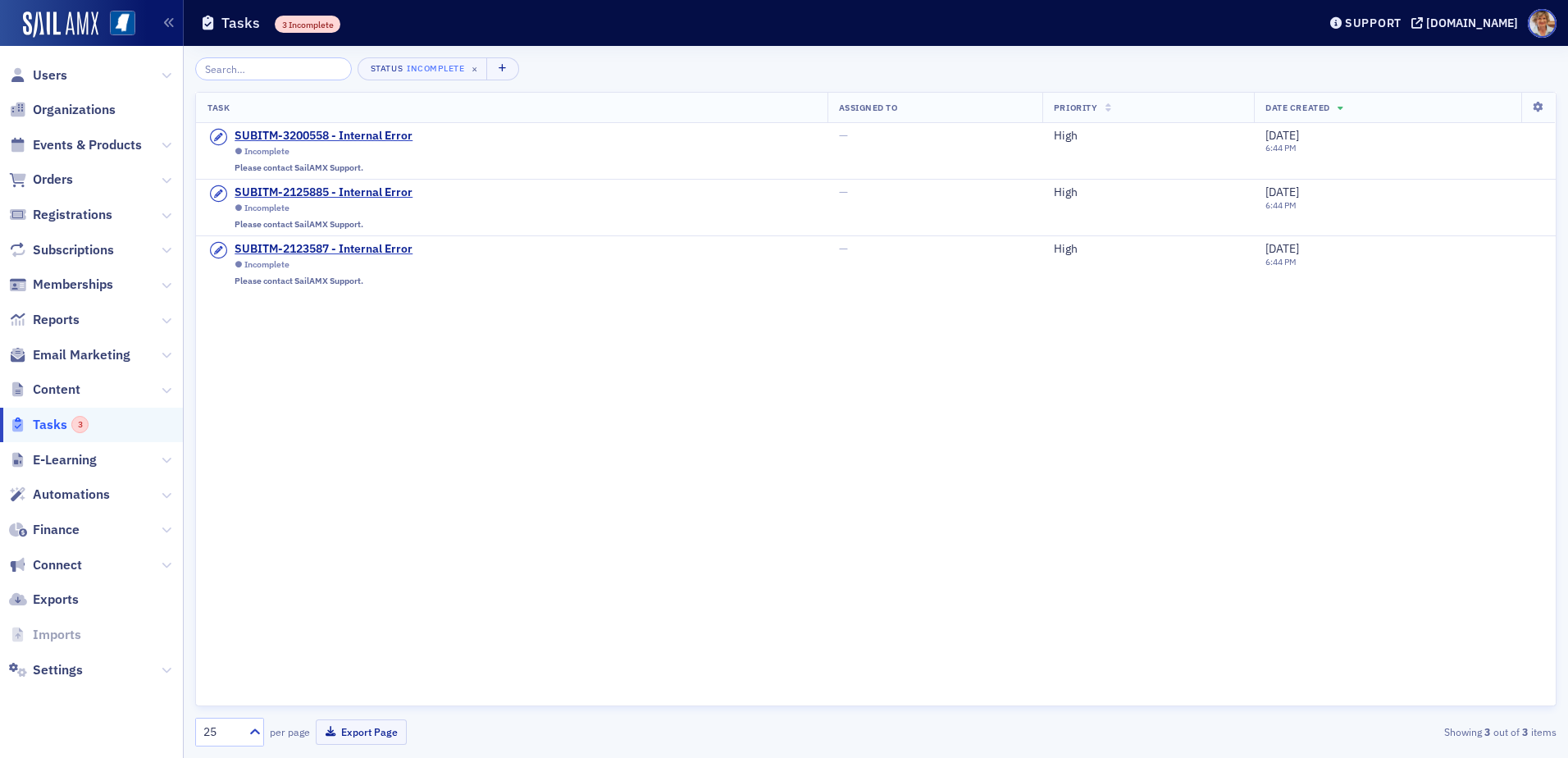
click at [49, 421] on span "Tasks 3" at bounding box center [61, 425] width 56 height 18
click at [48, 423] on span "Tasks 3" at bounding box center [61, 425] width 56 height 18
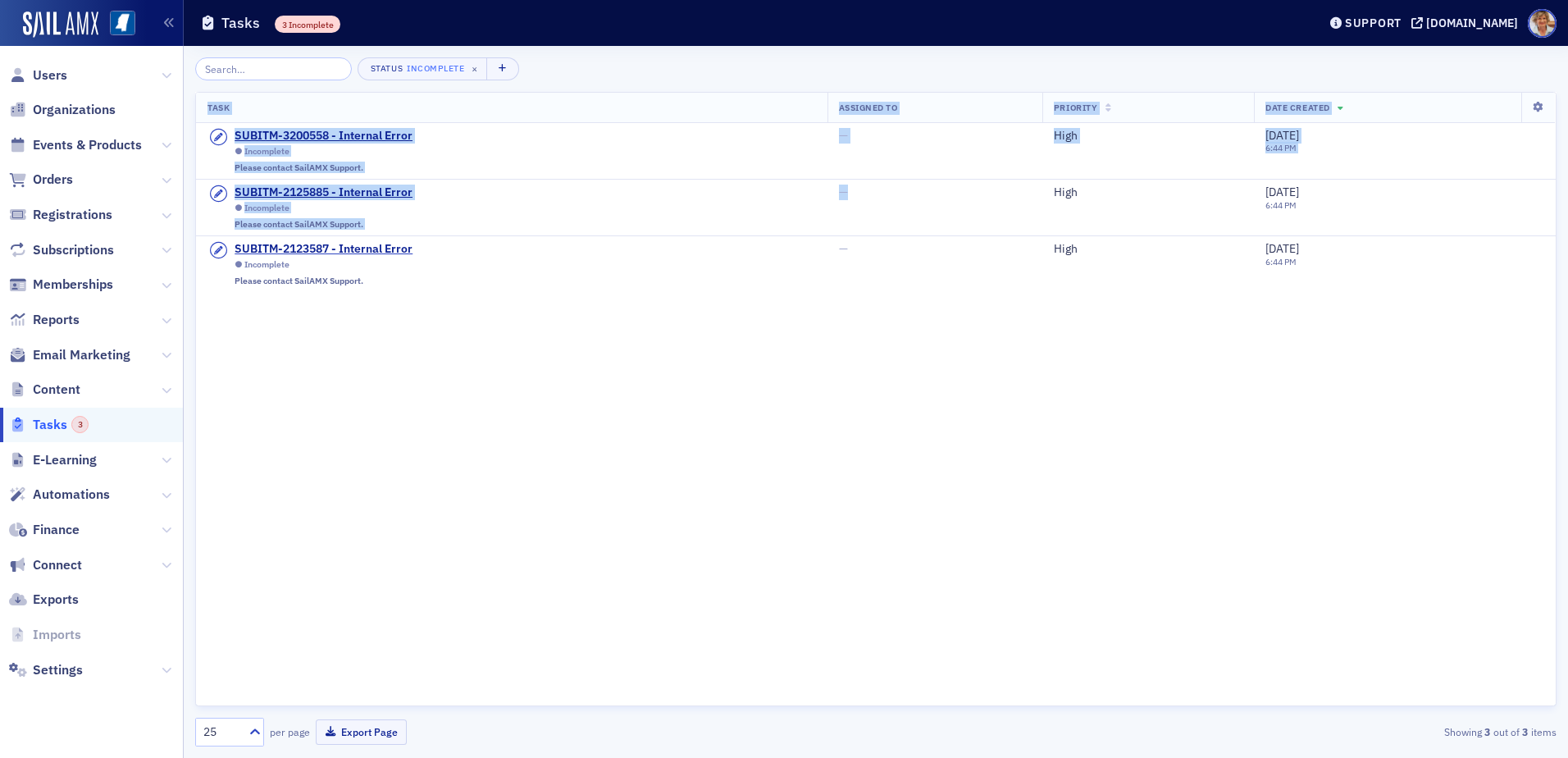
drag, startPoint x: 1146, startPoint y: 100, endPoint x: 1396, endPoint y: -85, distance: 311.0
click at [1396, 0] on html "Users Organizations Events & Products Orders Registrations Subscriptions Member…" at bounding box center [784, 379] width 1568 height 758
click at [759, 452] on div "Task Assigned To Priority Date Created SUBITM-3200558 - Internal Error Incomple…" at bounding box center [876, 399] width 1362 height 615
